Goal: Information Seeking & Learning: Learn about a topic

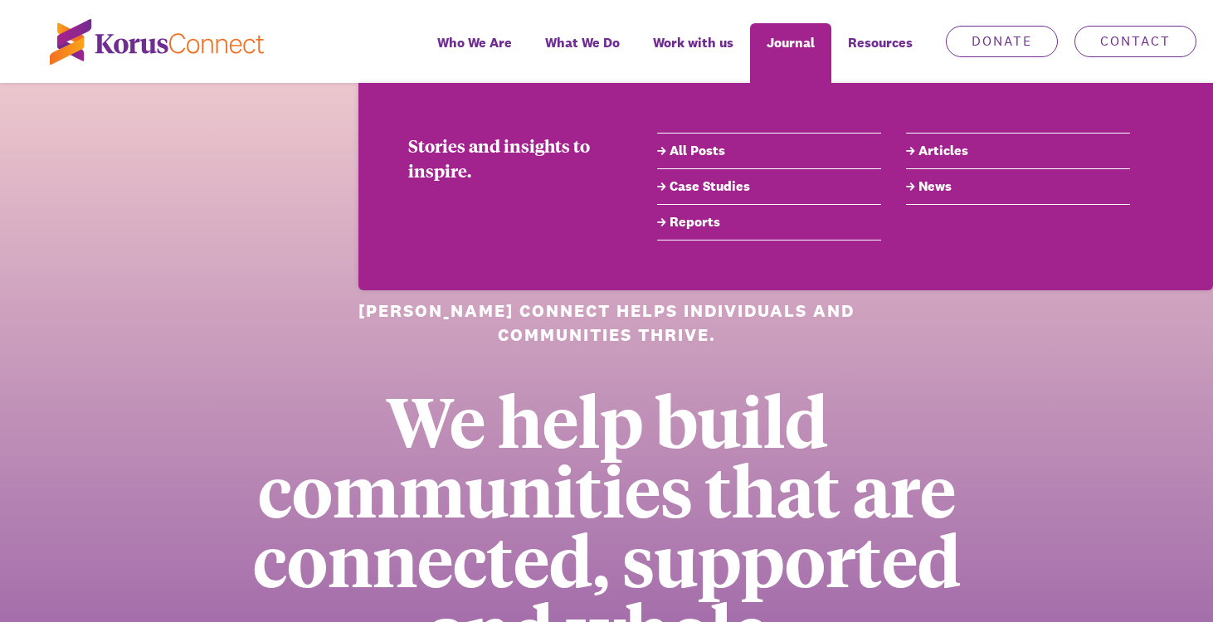
click at [703, 154] on link "All Posts" at bounding box center [769, 151] width 224 height 20
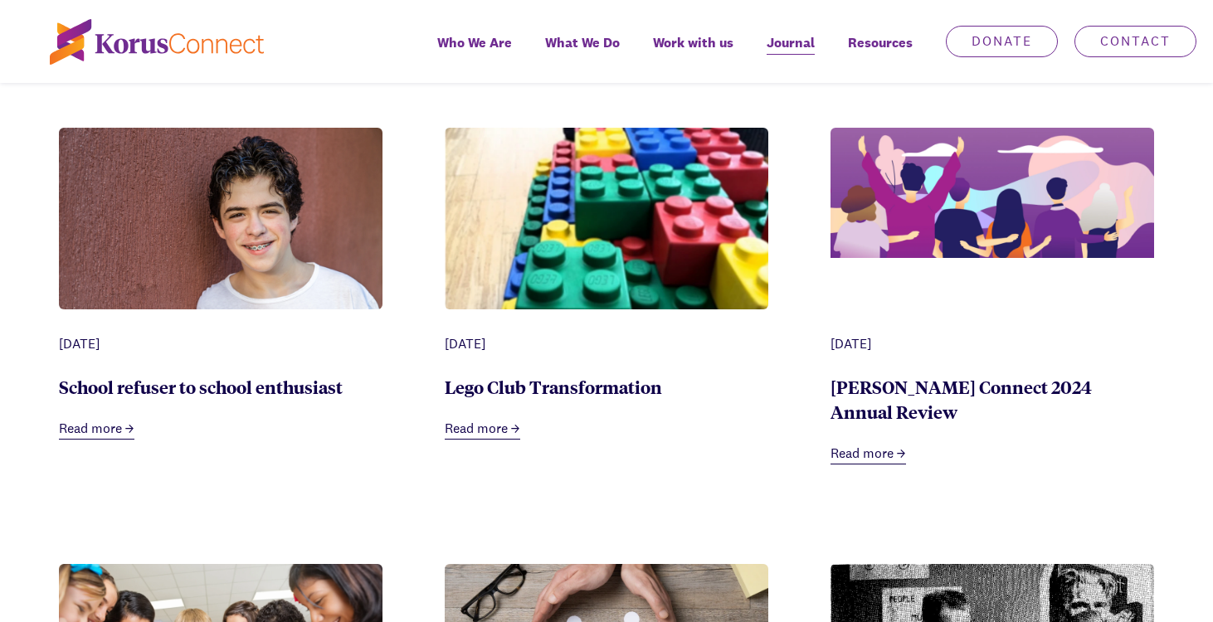
scroll to position [772, 0]
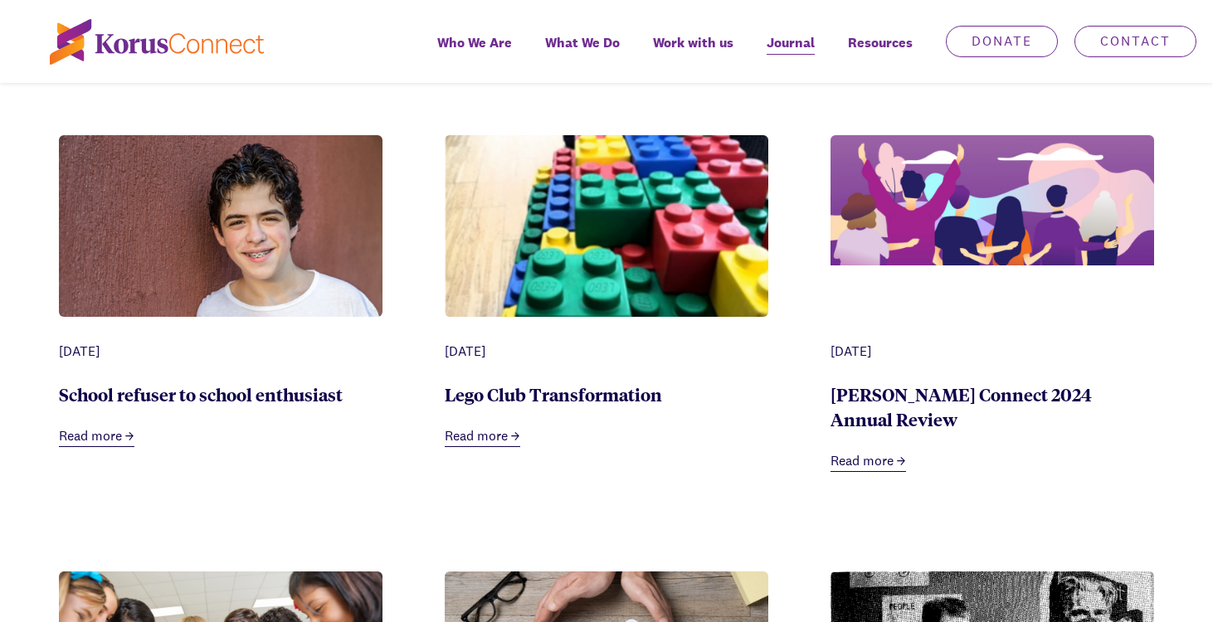
click at [112, 402] on link "School refuser to school enthusiast" at bounding box center [201, 393] width 284 height 23
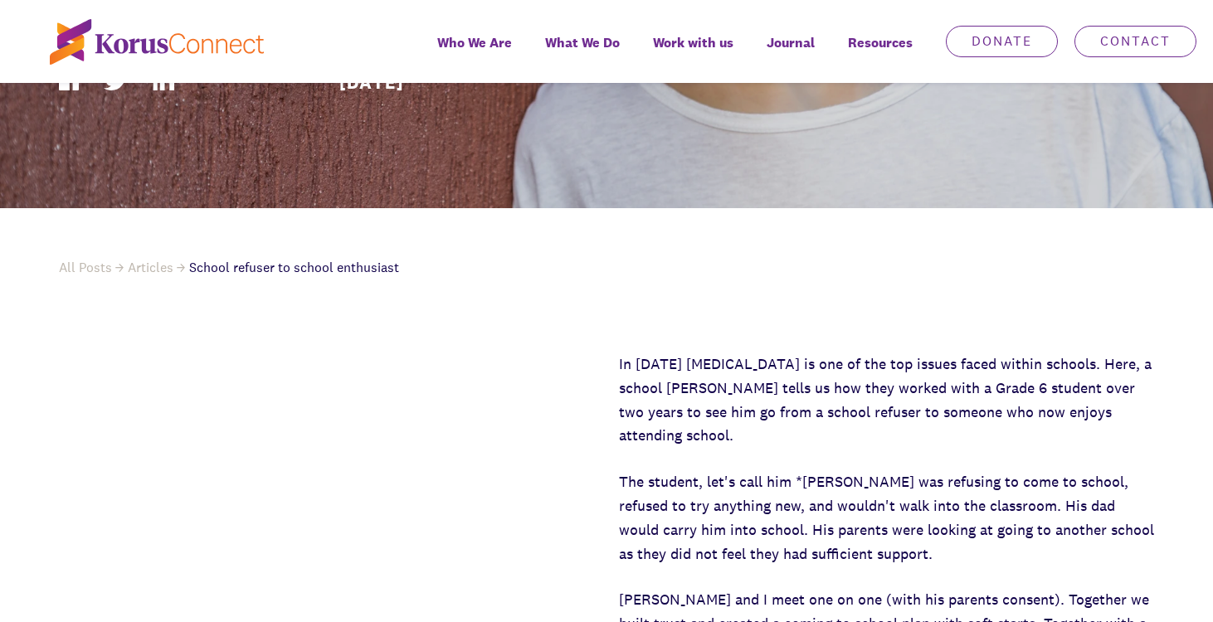
scroll to position [643, 0]
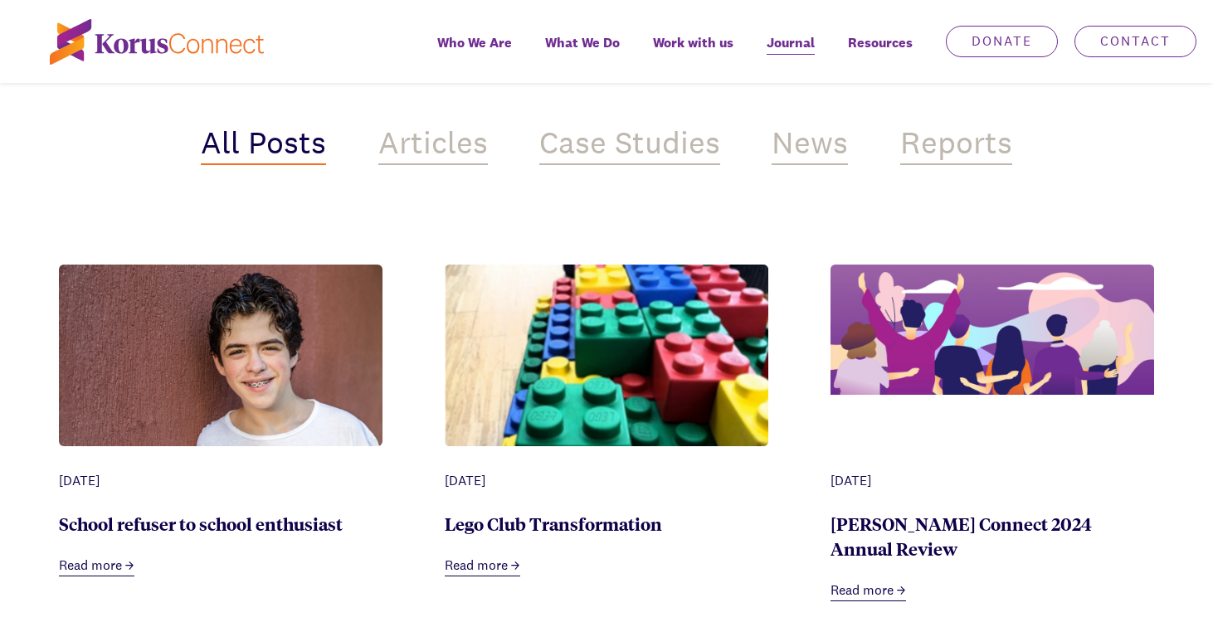
scroll to position [772, 0]
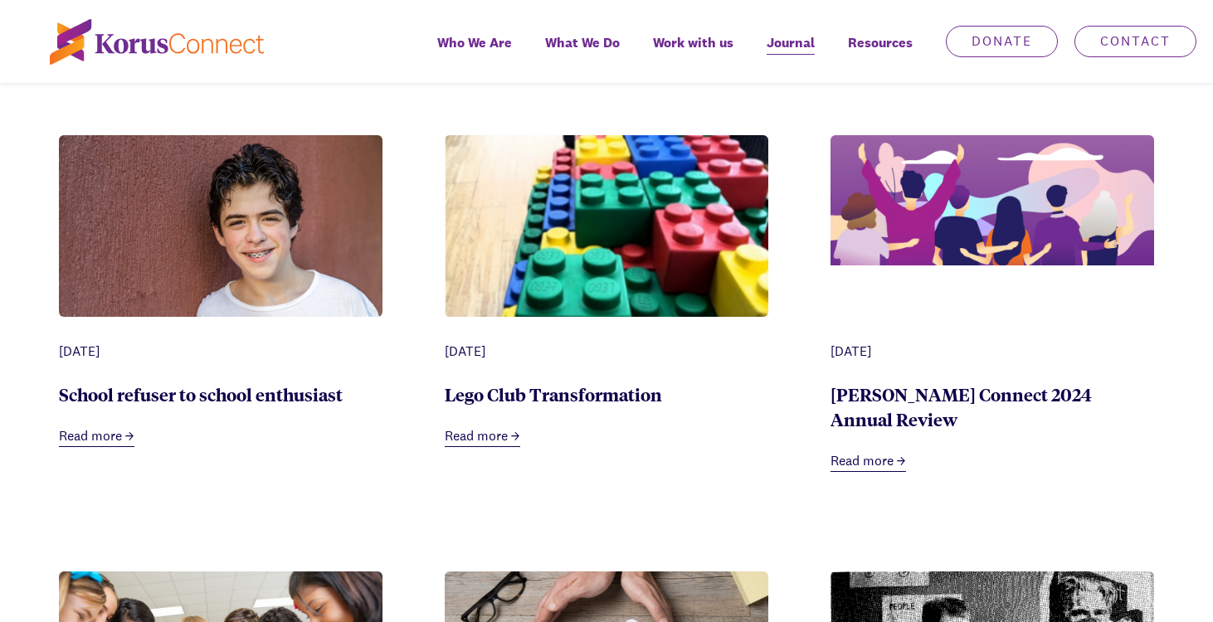
click at [498, 402] on link "Lego Club Transformation" at bounding box center [553, 393] width 217 height 23
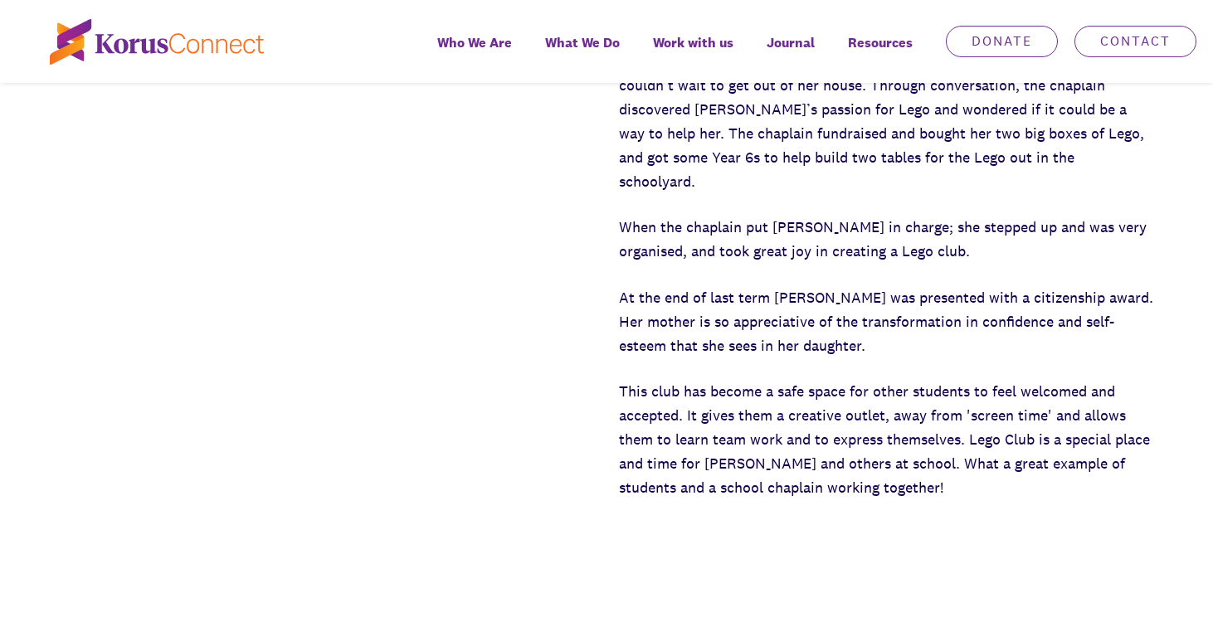
scroll to position [1056, 0]
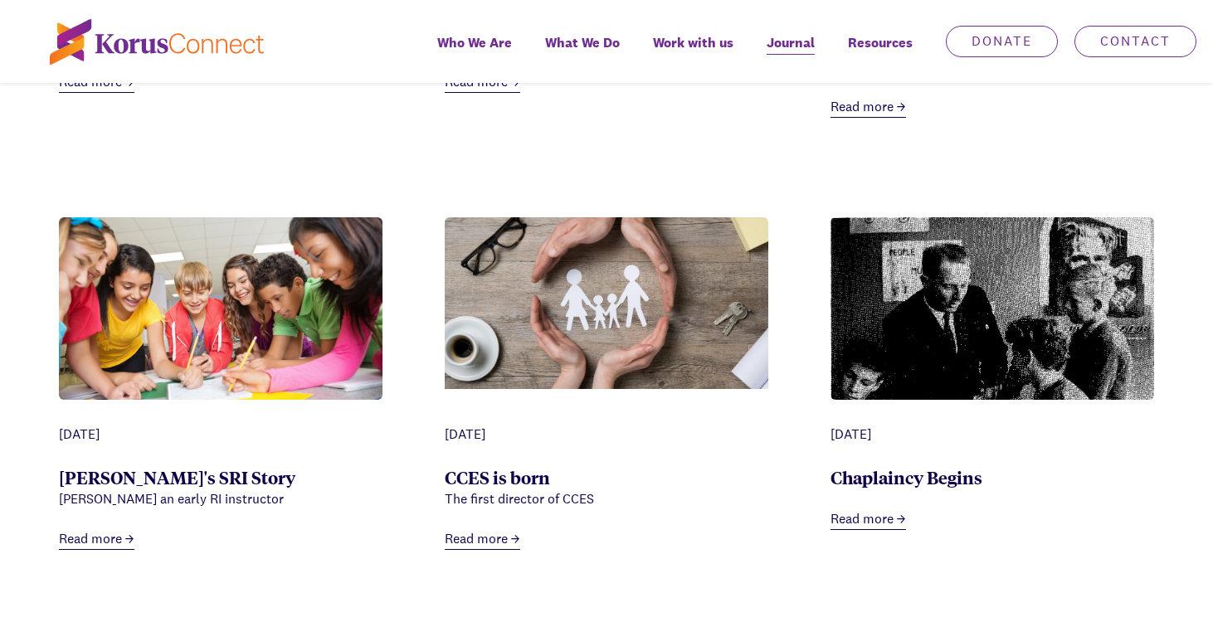
scroll to position [1131, 0]
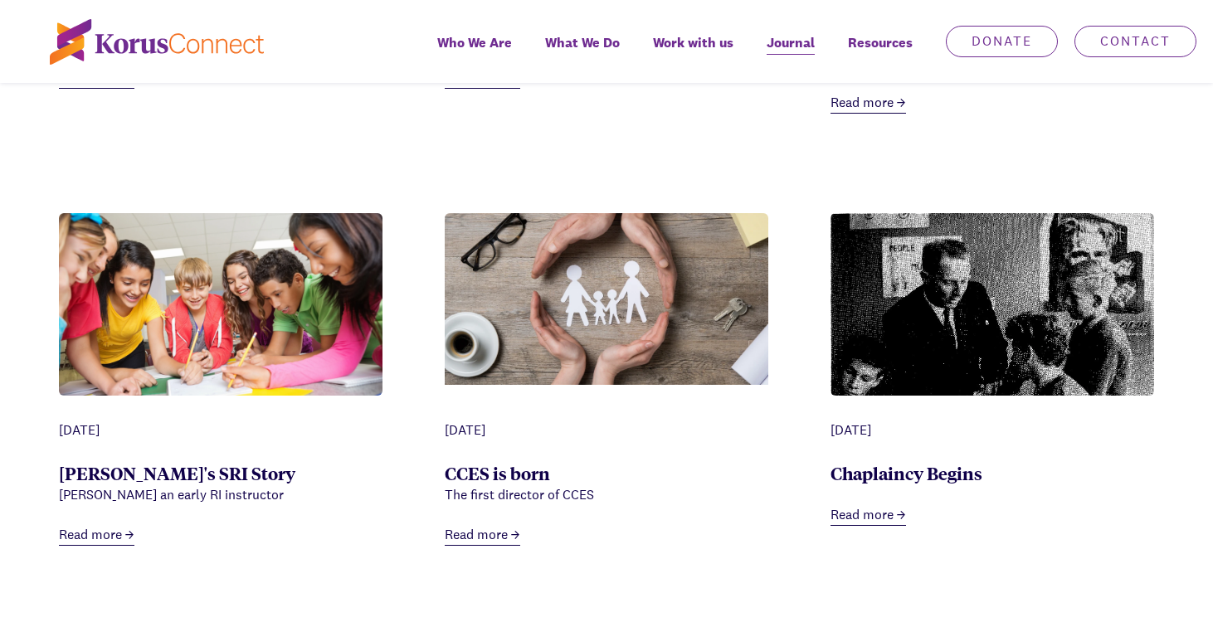
click at [110, 525] on link "Read more" at bounding box center [96, 535] width 75 height 21
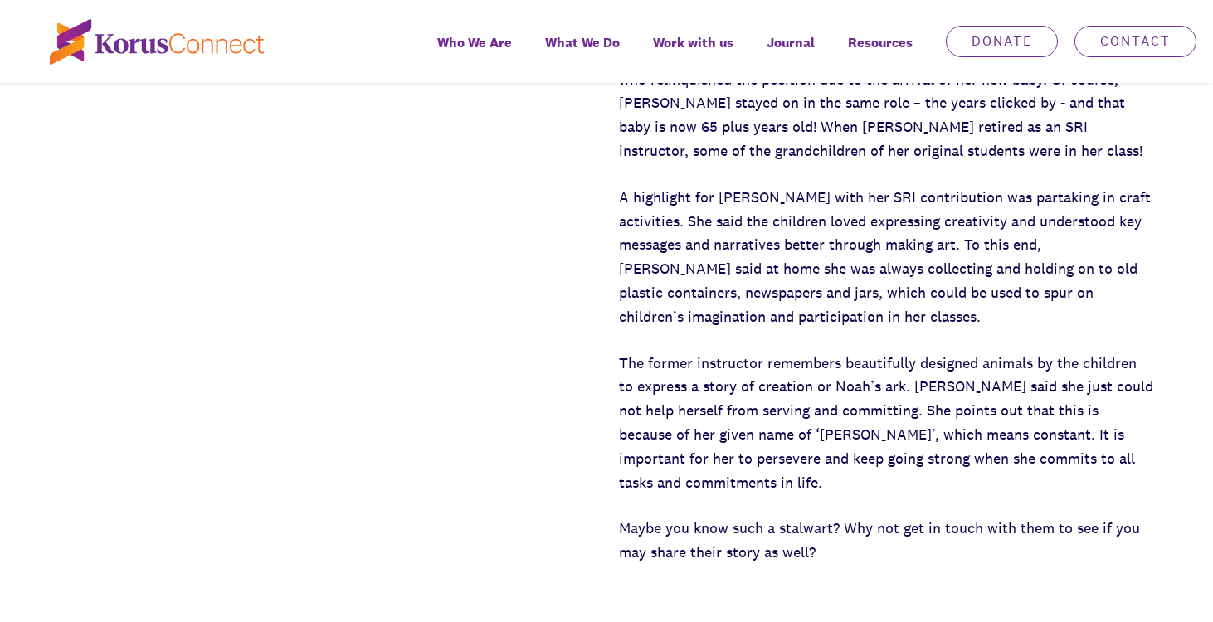
scroll to position [901, 0]
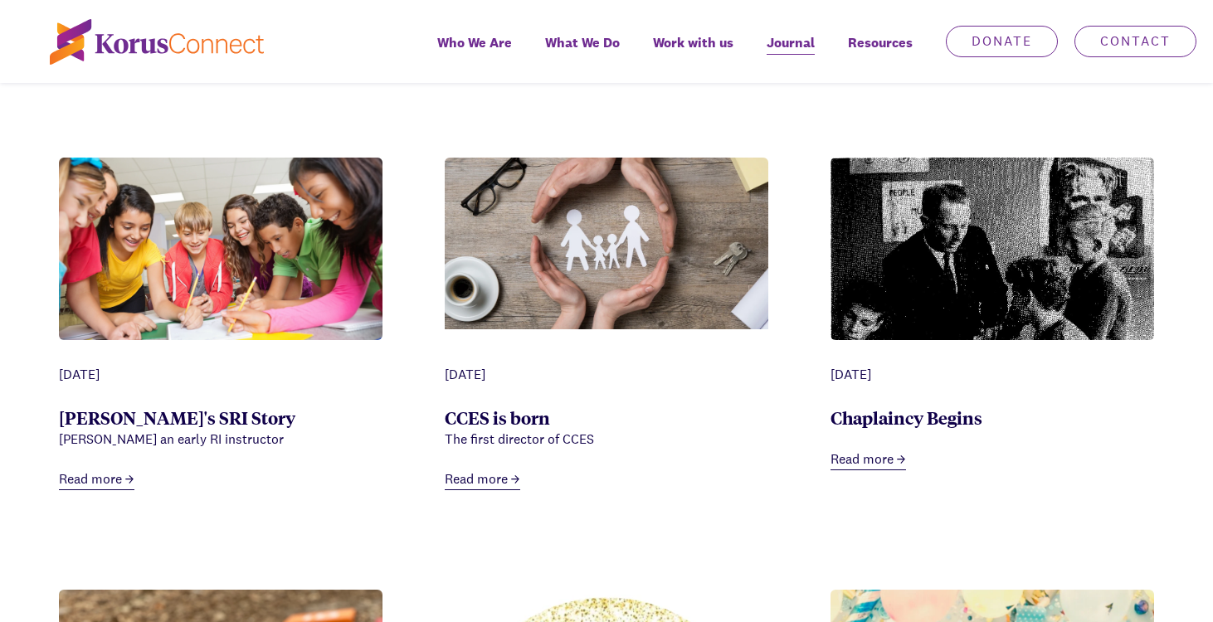
scroll to position [1169, 0]
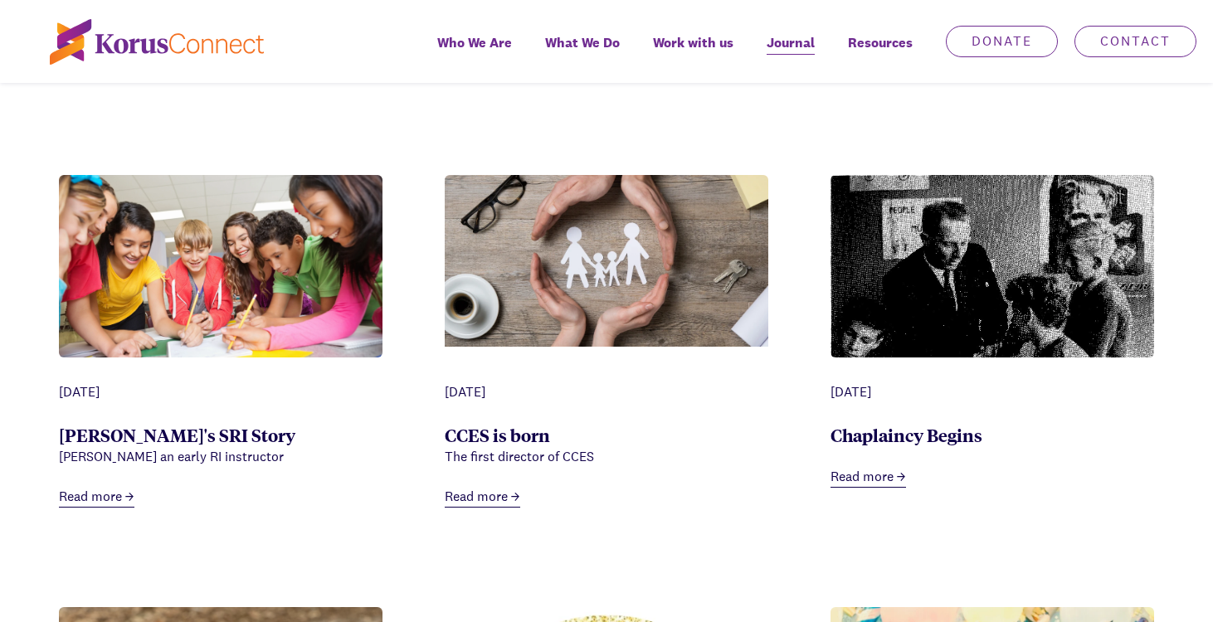
click at [859, 465] on li "[DATE] Chaplaincy Begins Read more" at bounding box center [992, 341] width 324 height 332
click at [859, 467] on link "Read more" at bounding box center [867, 477] width 75 height 21
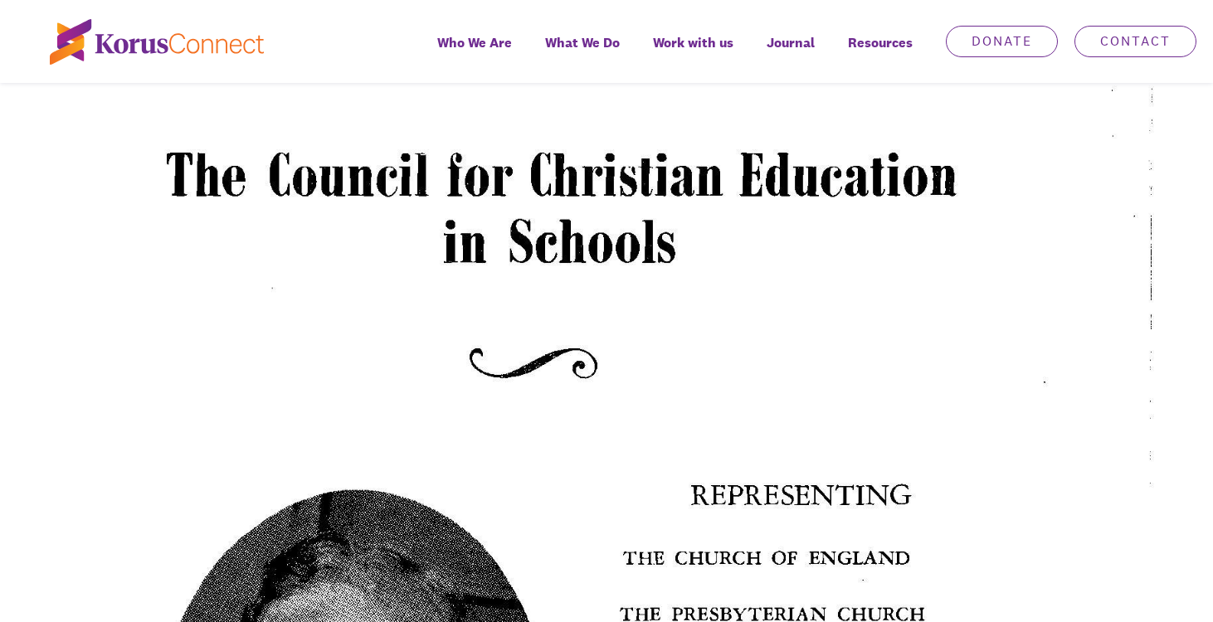
scroll to position [1199, 0]
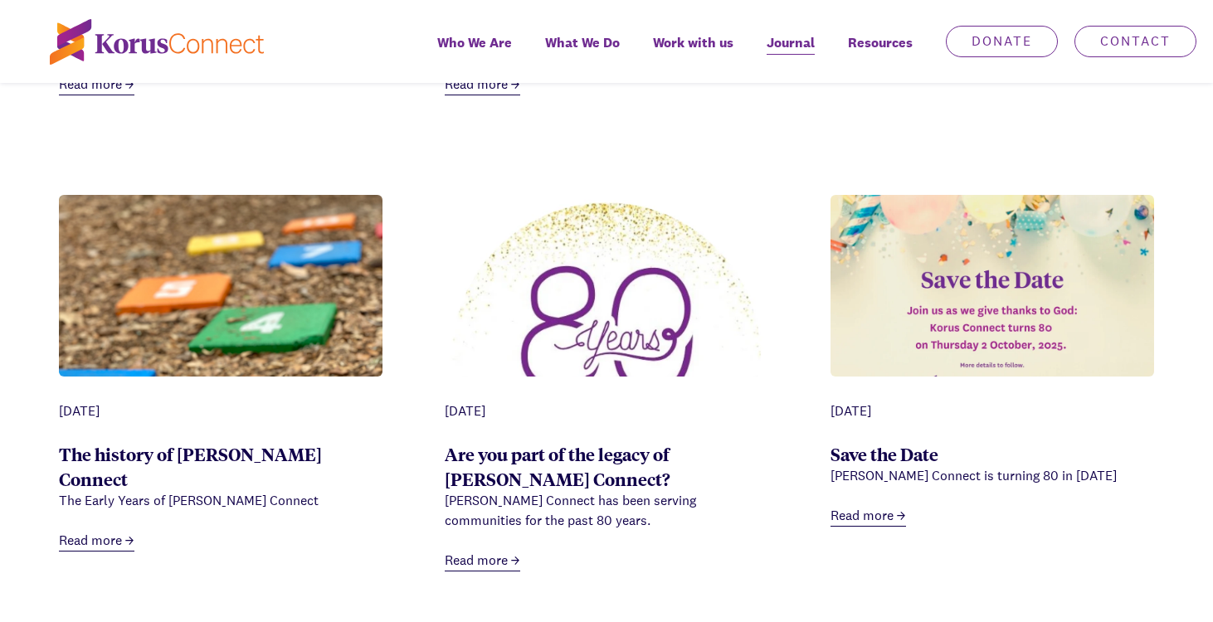
scroll to position [1580, 0]
click at [187, 443] on link "The history of [PERSON_NAME] Connect" at bounding box center [190, 467] width 263 height 48
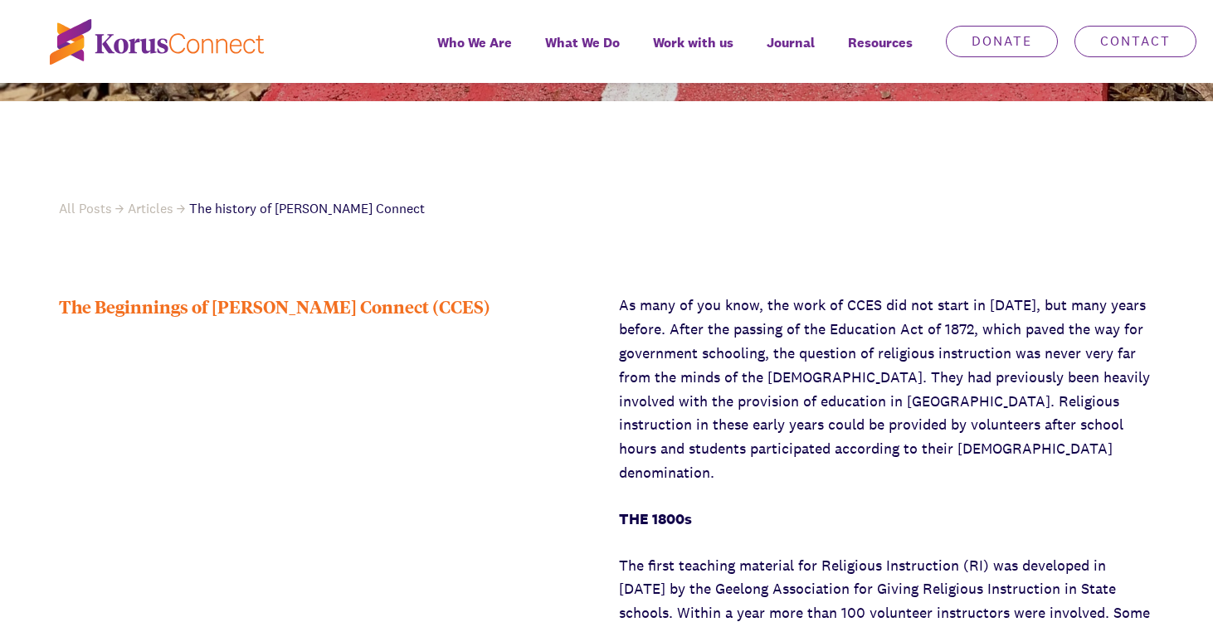
scroll to position [692, 0]
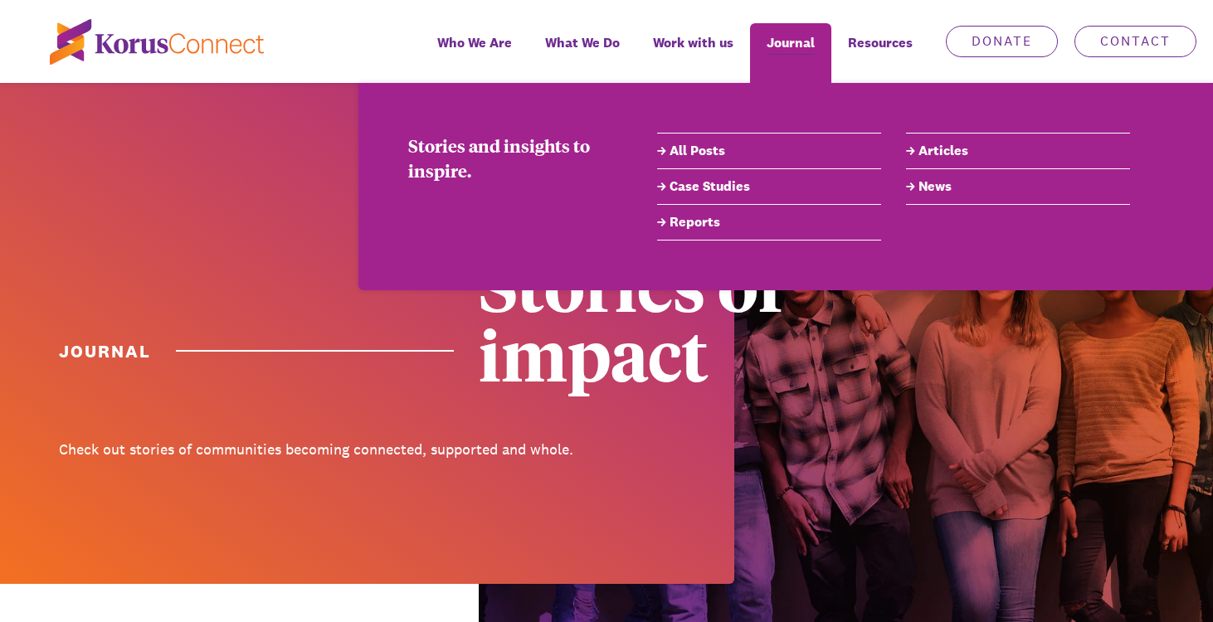
click at [932, 197] on link "News" at bounding box center [1018, 187] width 224 height 20
click at [931, 183] on link "News" at bounding box center [1018, 187] width 224 height 20
click at [922, 191] on link "News" at bounding box center [1018, 187] width 224 height 20
click at [930, 140] on li "Articles" at bounding box center [1018, 151] width 224 height 37
click at [929, 151] on link "Articles" at bounding box center [1018, 151] width 224 height 20
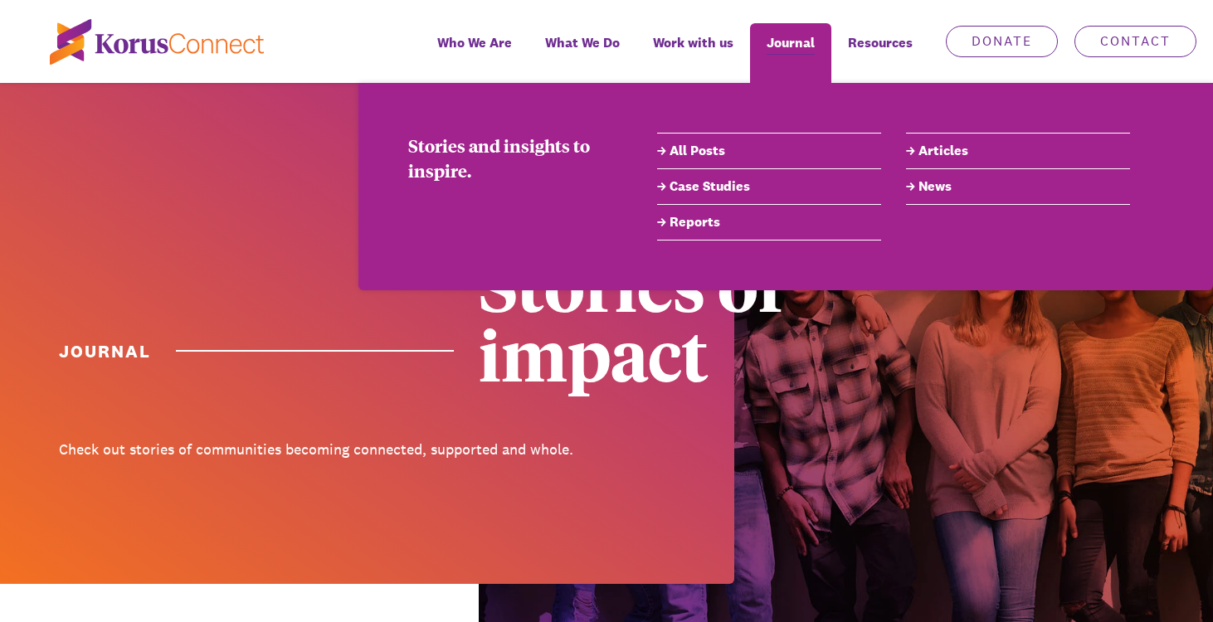
click at [703, 151] on link "All Posts" at bounding box center [769, 151] width 224 height 20
click at [932, 191] on link "News" at bounding box center [1018, 187] width 224 height 20
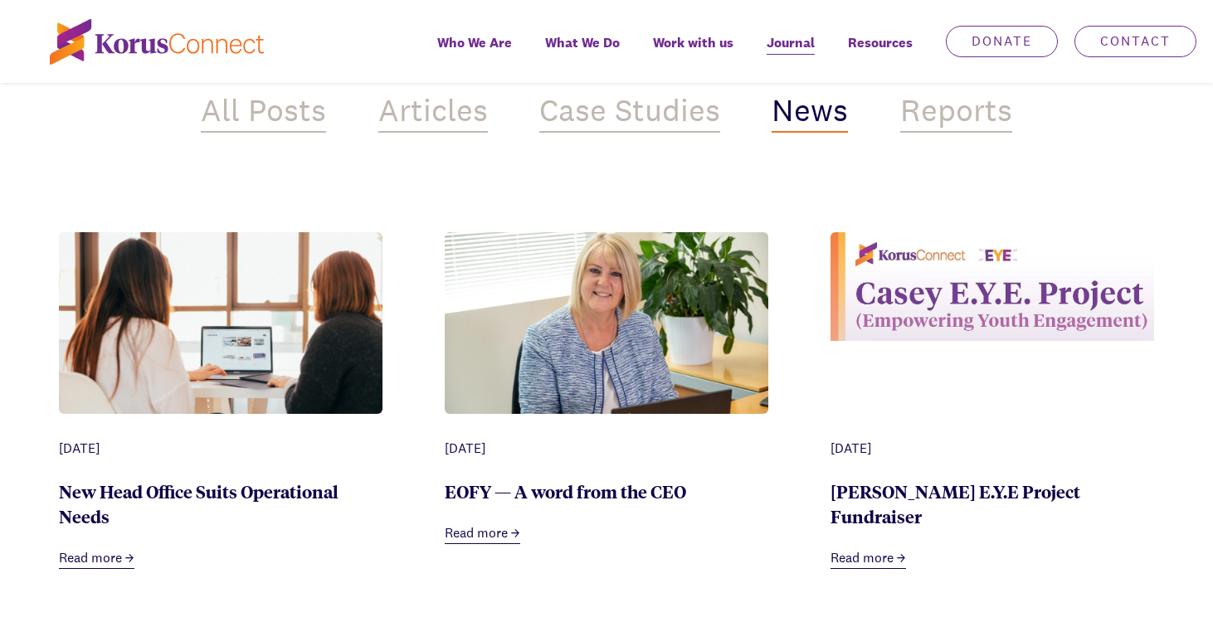
scroll to position [267, 0]
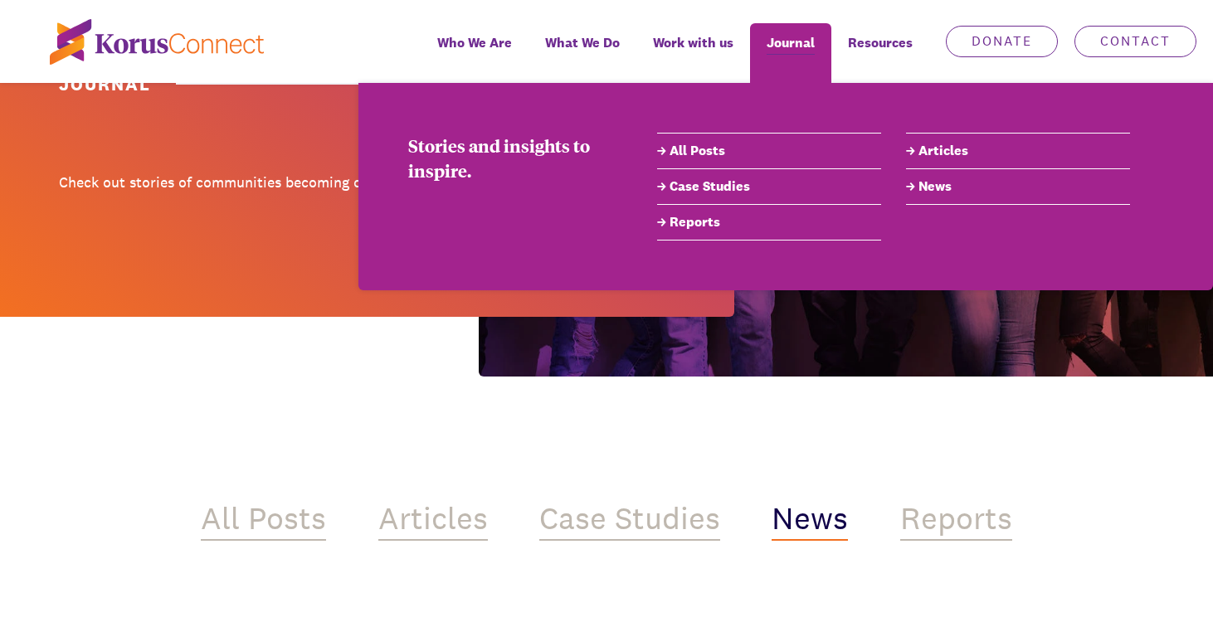
click at [720, 186] on link "Case Studies" at bounding box center [769, 187] width 224 height 20
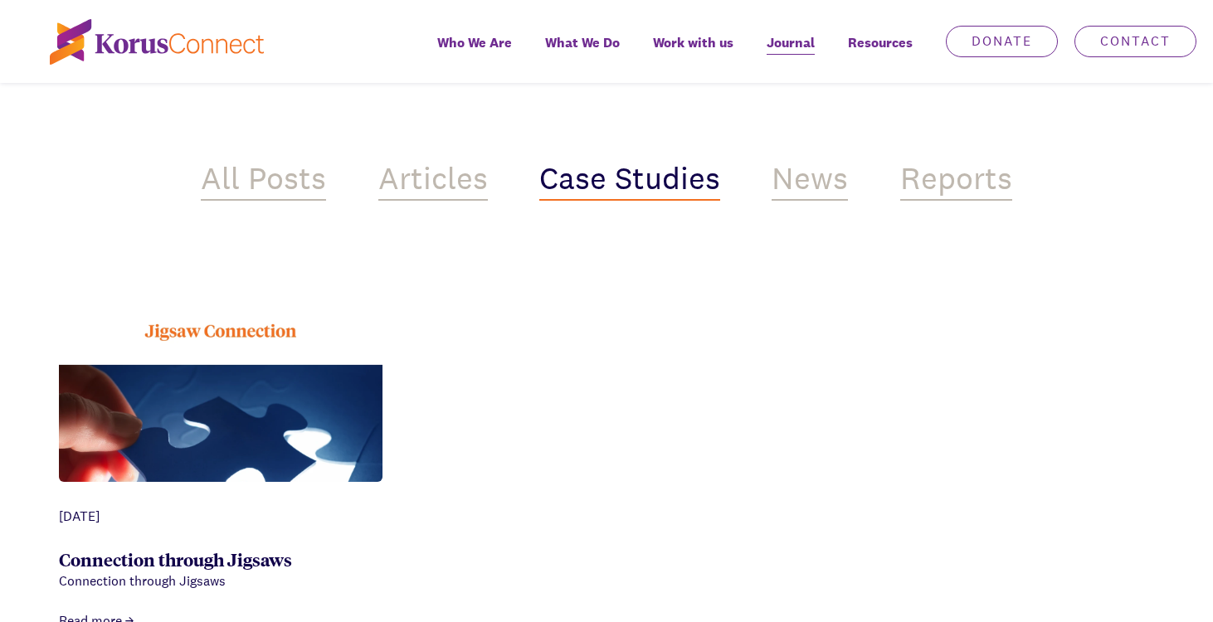
scroll to position [606, 0]
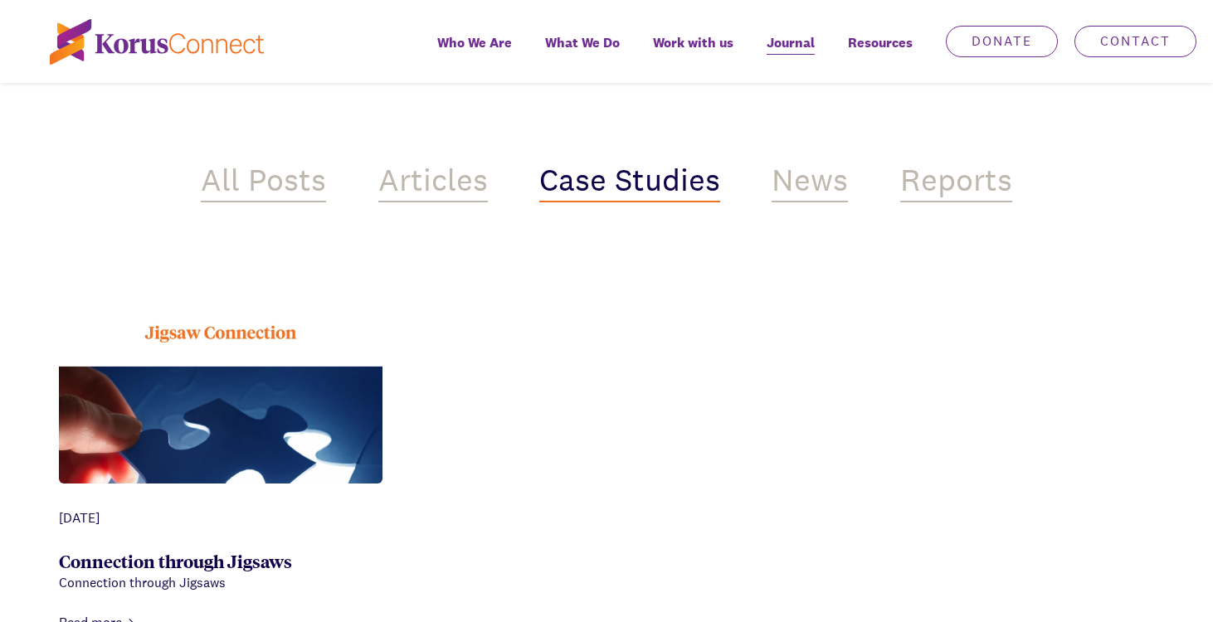
click at [398, 149] on div "All Posts Articles Case Studies News Reports" at bounding box center [606, 120] width 865 height 214
click at [425, 202] on ul "[DATE] Connection through Jigsaws Connection through Jigsaws Read more" at bounding box center [606, 467] width 1095 height 531
click at [421, 192] on div "Articles" at bounding box center [433, 183] width 110 height 40
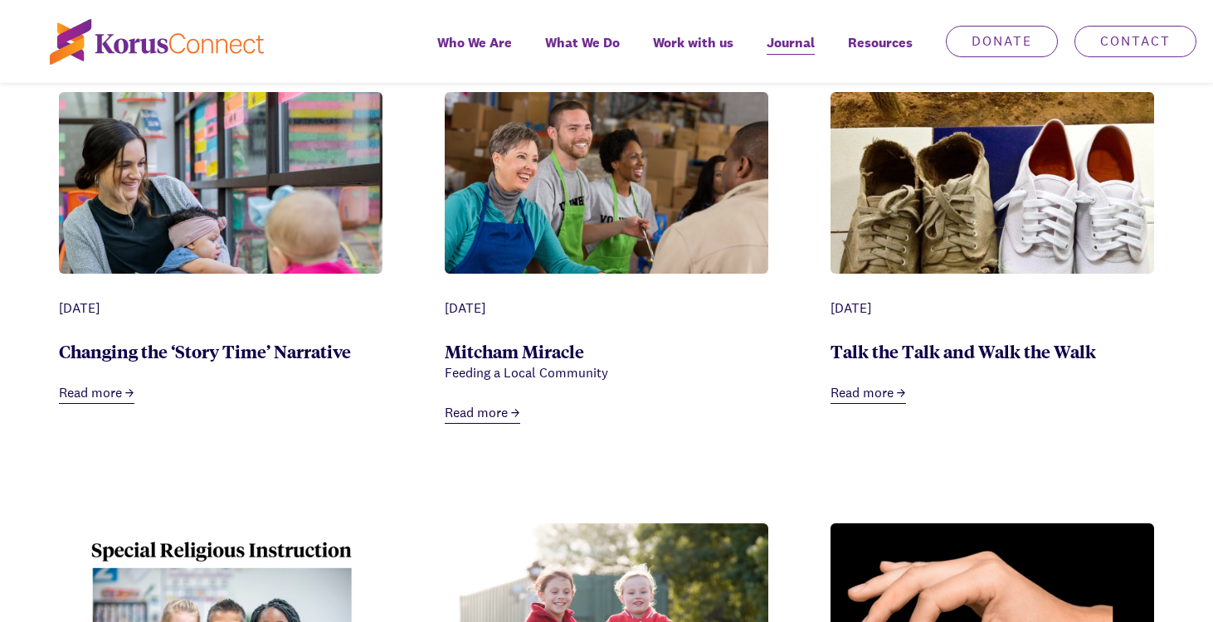
scroll to position [3112, 0]
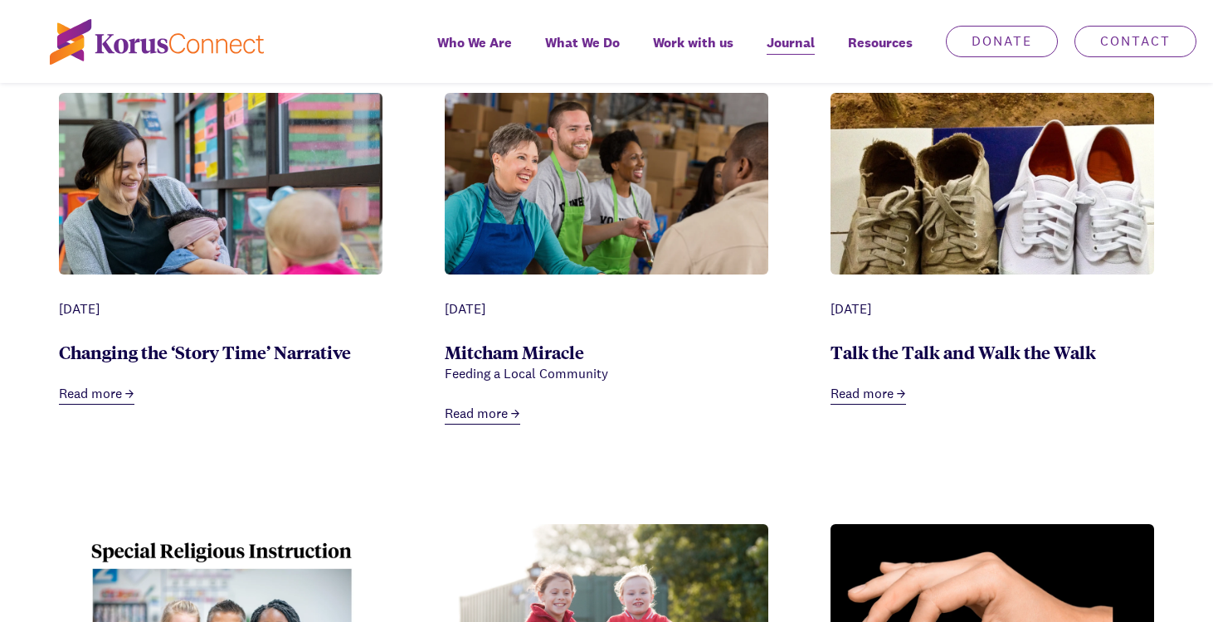
click at [111, 384] on link "Read more" at bounding box center [96, 394] width 75 height 21
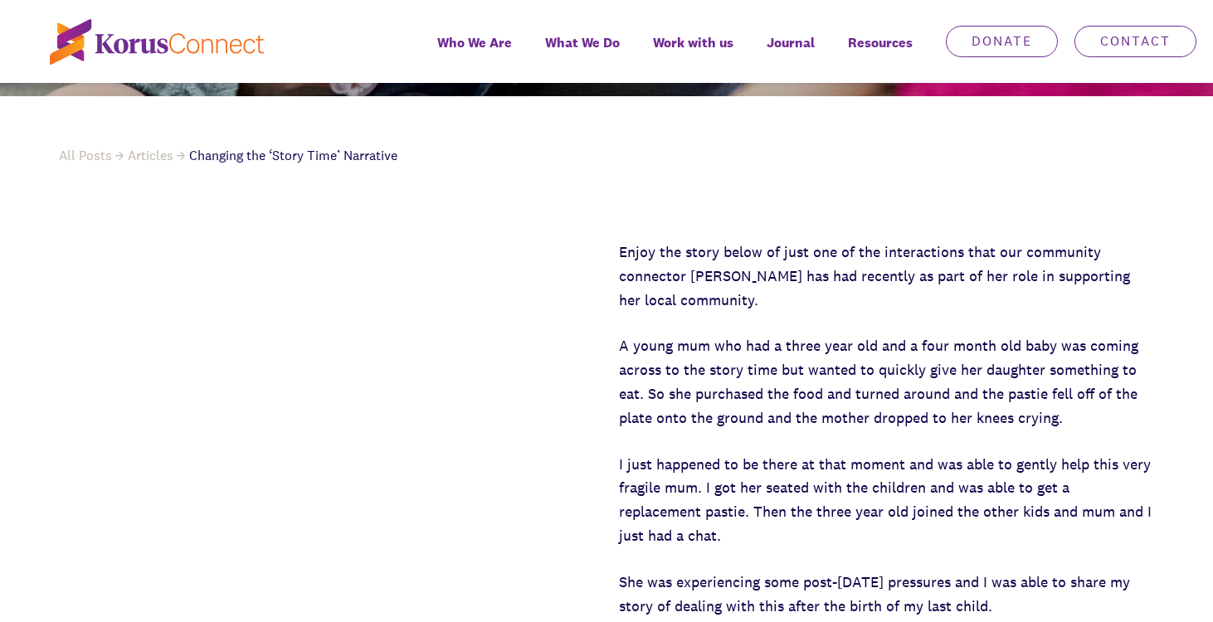
scroll to position [653, 0]
